Goal: Transaction & Acquisition: Book appointment/travel/reservation

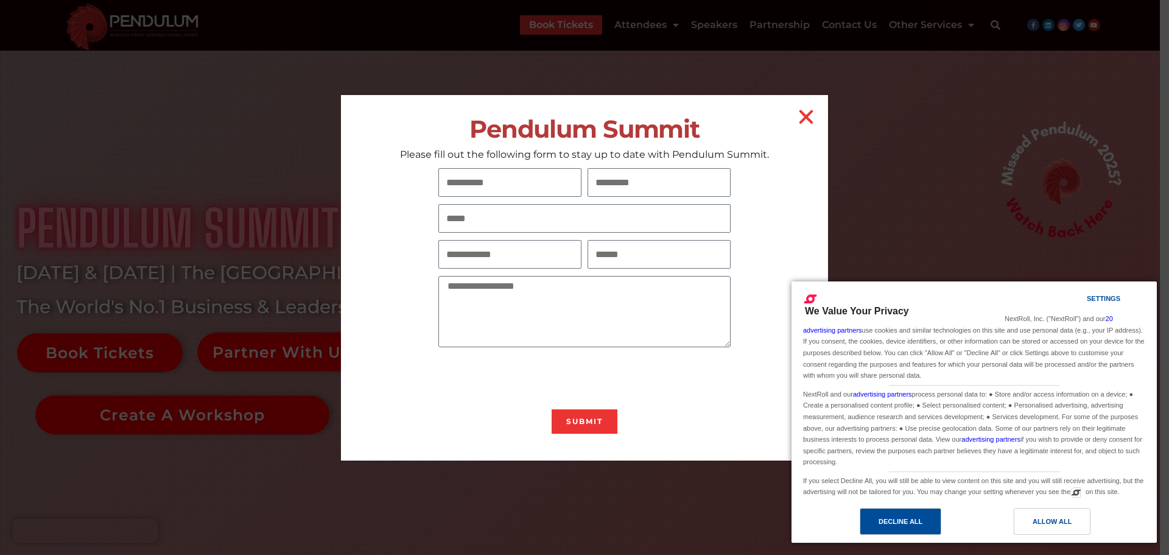
click at [930, 525] on div "Decline All" at bounding box center [901, 521] width 82 height 27
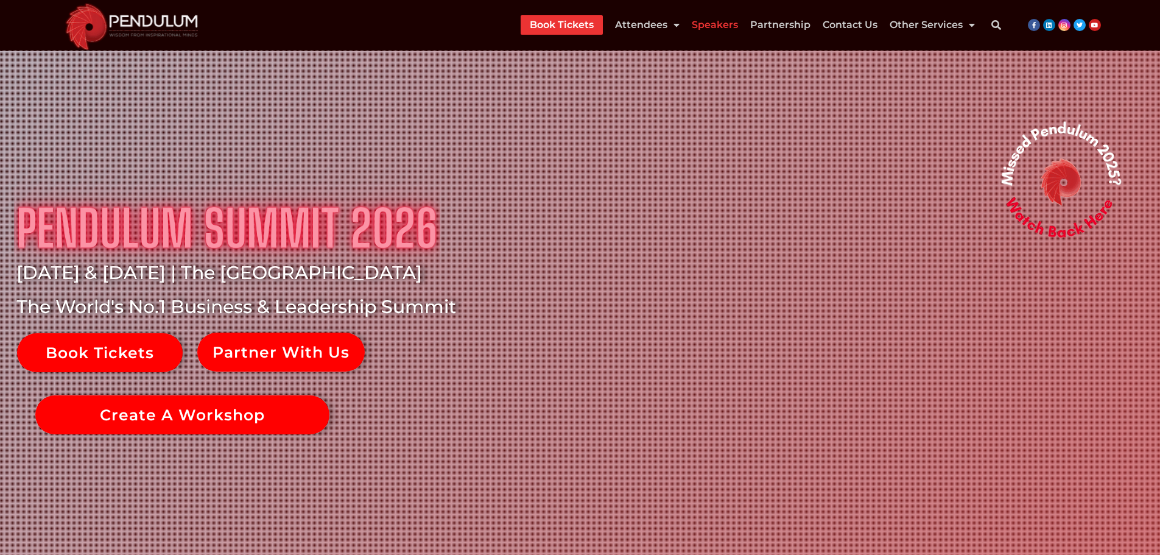
click at [718, 30] on link "Speakers" at bounding box center [715, 24] width 46 height 19
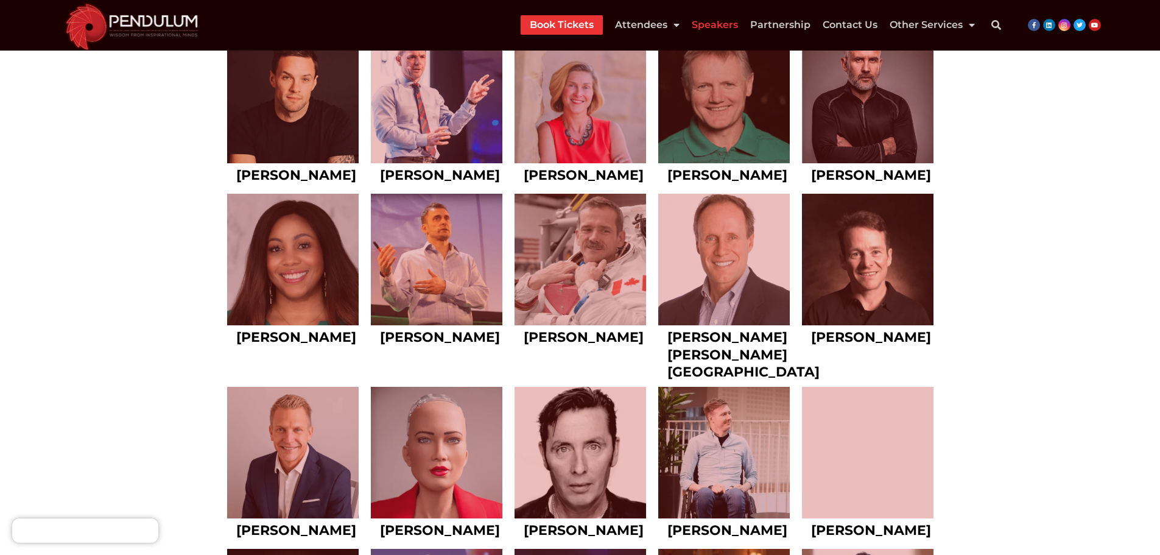
scroll to position [3944, 0]
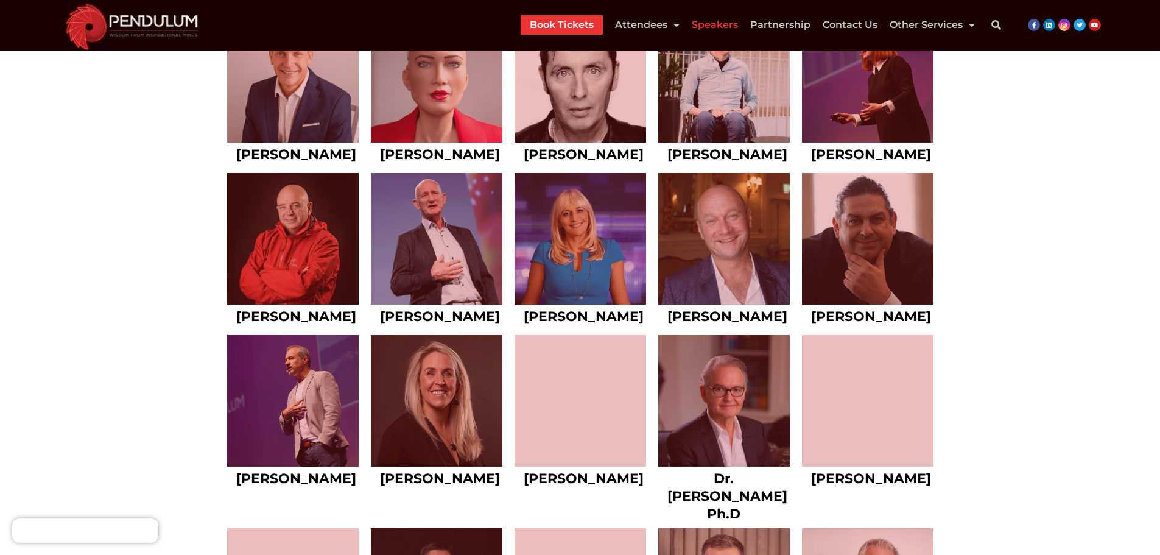
scroll to position [4309, 0]
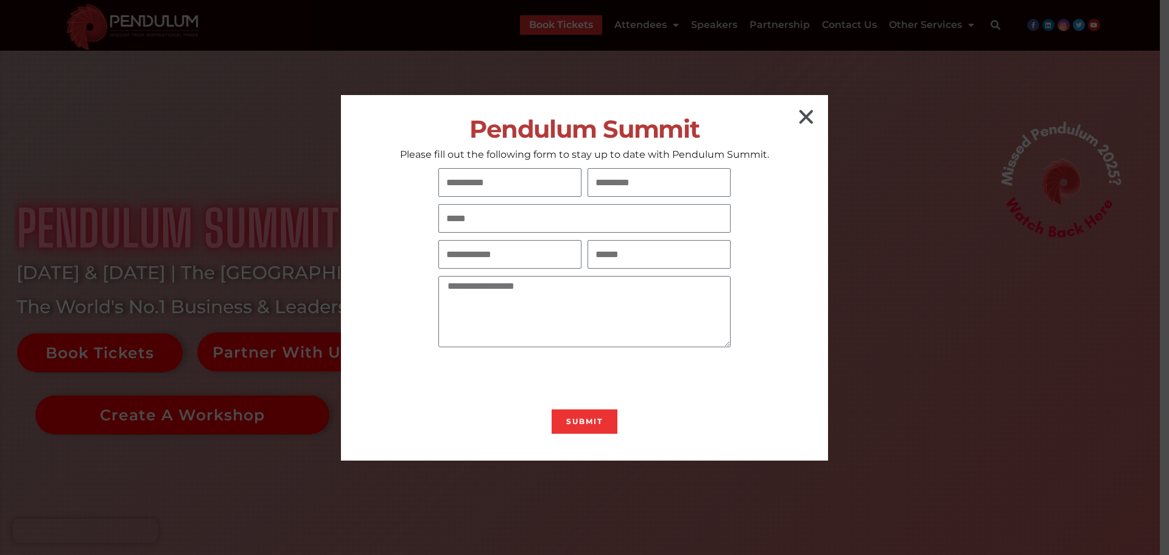
click at [803, 118] on icon "Close" at bounding box center [805, 116] width 19 height 19
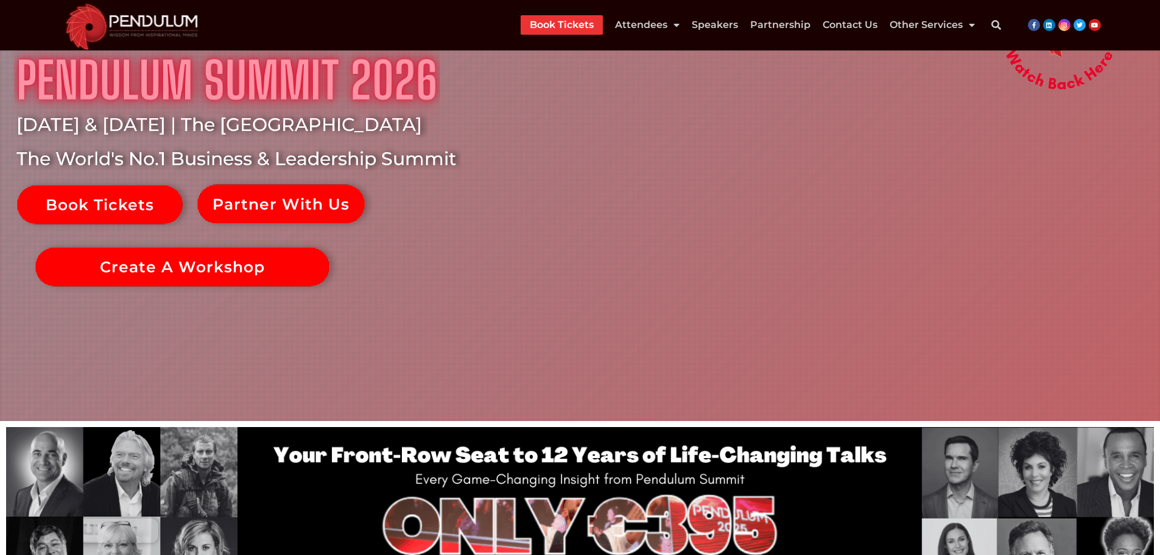
scroll to position [122, 0]
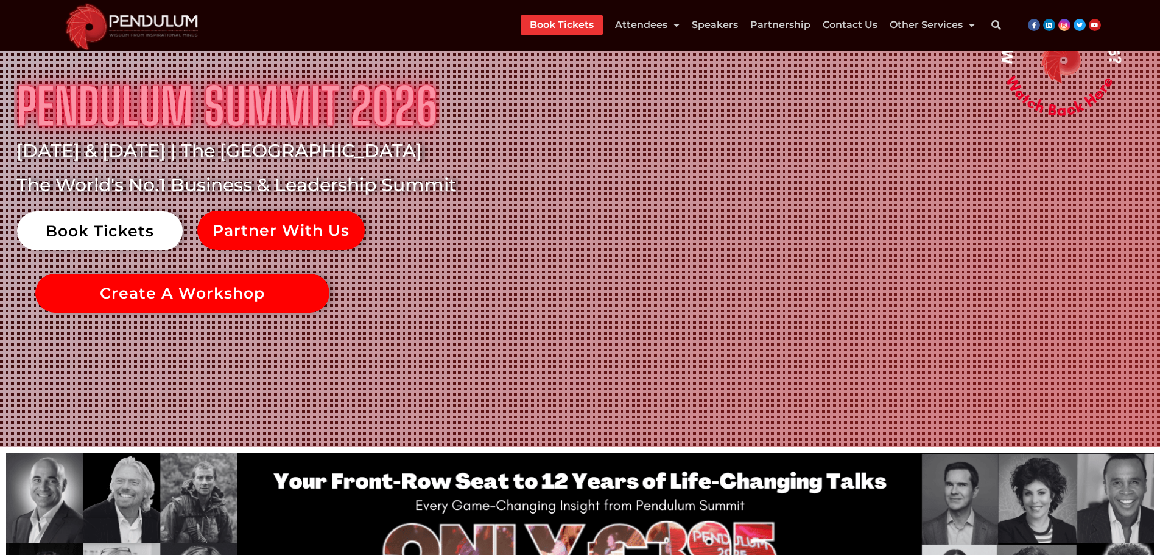
click at [144, 235] on link "Book Tickets" at bounding box center [100, 230] width 166 height 39
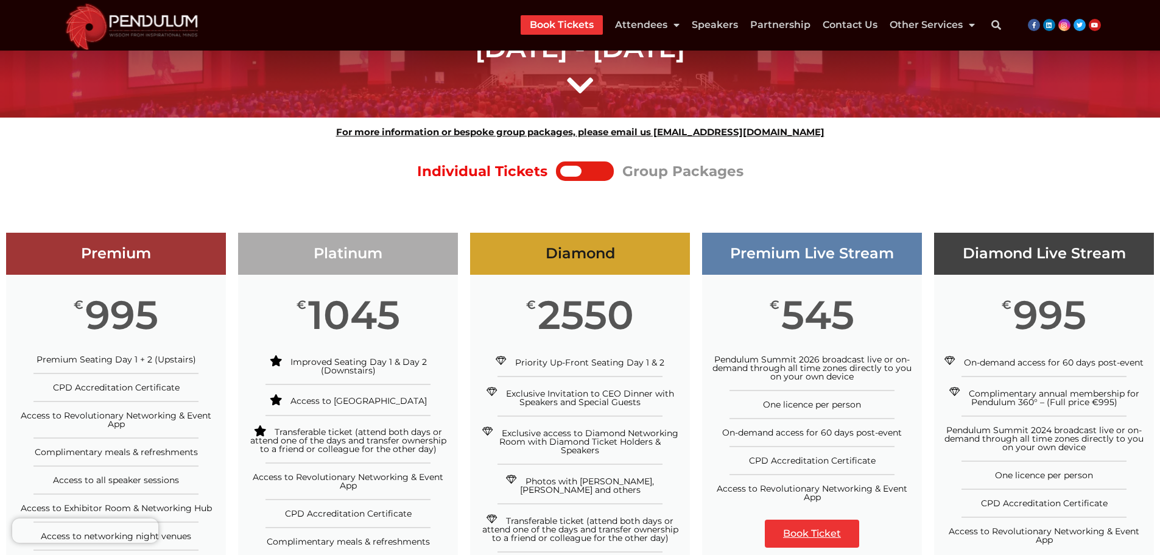
scroll to position [122, 0]
